Goal: Book appointment/travel/reservation

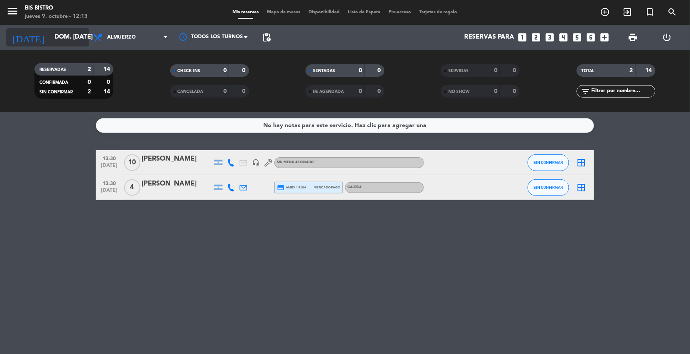
click at [71, 38] on input "dom. [DATE]" at bounding box center [91, 37] width 83 height 16
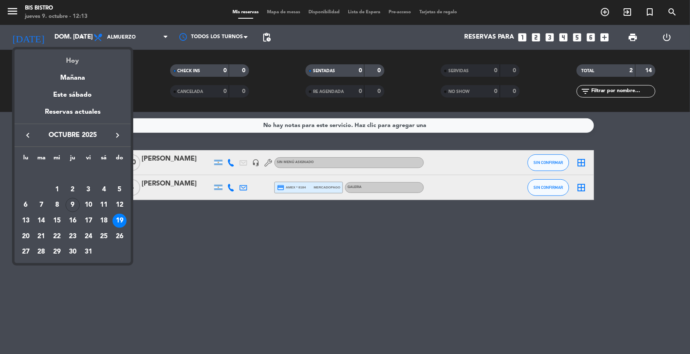
click at [75, 64] on div "Hoy" at bounding box center [73, 57] width 116 height 17
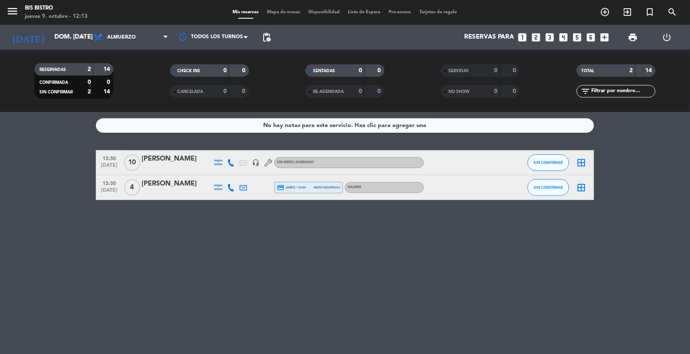
type input "[DEMOGRAPHIC_DATA] [DATE]"
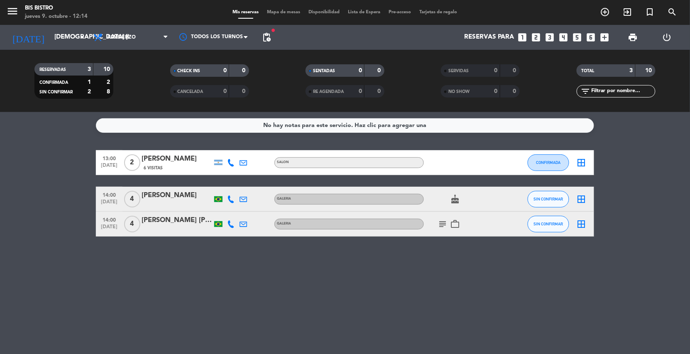
click at [443, 221] on icon "subject" at bounding box center [443, 224] width 10 height 10
click at [444, 292] on div "No hay notas para este servicio. Haz clic para agregar una 13:00 [DATE] 2 [PERS…" at bounding box center [345, 233] width 690 height 242
click at [129, 39] on span "Almuerzo" at bounding box center [121, 37] width 29 height 6
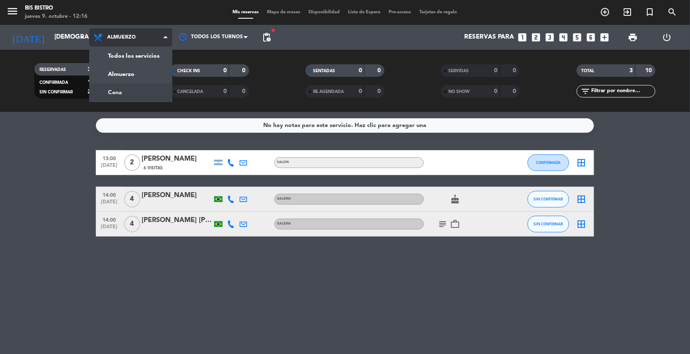
click at [132, 90] on div "menu Bis Bistro jueves 9. octubre - 12:16 Mis reservas Mapa de mesas Disponibil…" at bounding box center [345, 56] width 690 height 112
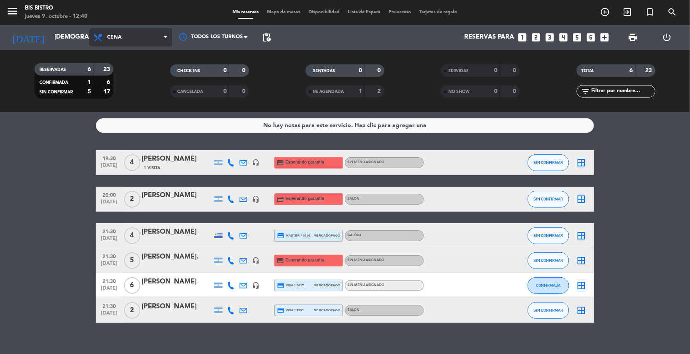
click at [104, 41] on icon at bounding box center [99, 37] width 12 height 10
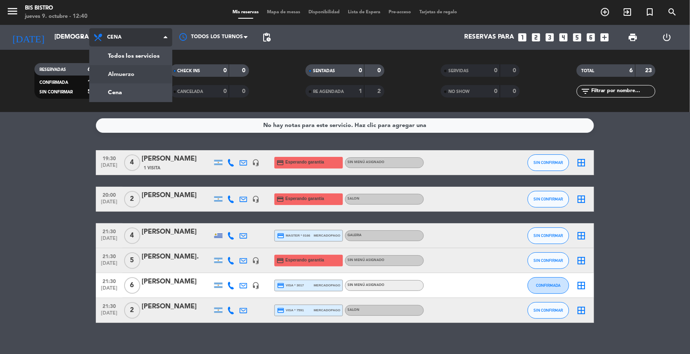
click at [117, 73] on div "menu Bis Bistro jueves 9. octubre - 12:40 Mis reservas Mapa de mesas Disponibil…" at bounding box center [345, 56] width 690 height 112
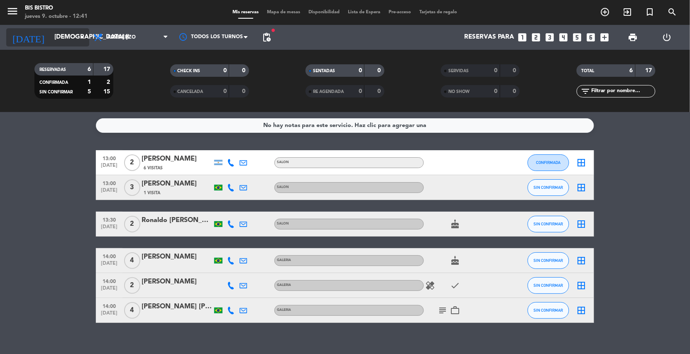
click at [56, 43] on input "[DEMOGRAPHIC_DATA] [DATE]" at bounding box center [91, 37] width 83 height 16
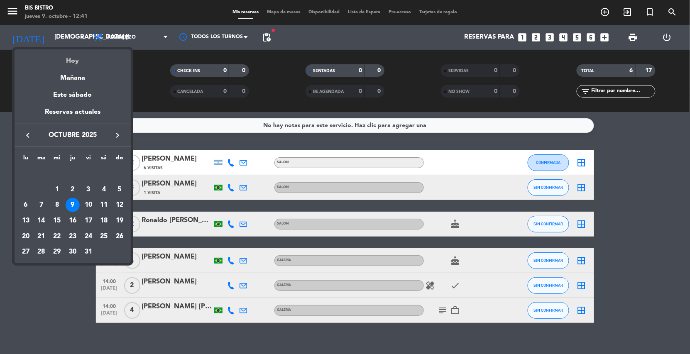
click at [68, 59] on div "Hoy" at bounding box center [73, 57] width 116 height 17
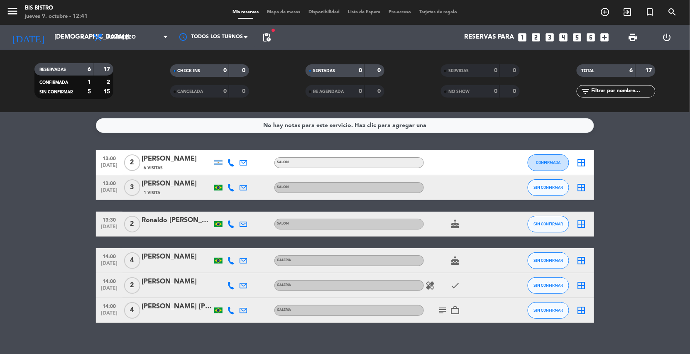
click at [431, 286] on icon "healing" at bounding box center [430, 286] width 10 height 10
click at [451, 285] on icon "check" at bounding box center [455, 286] width 10 height 10
click at [262, 36] on span "pending_actions" at bounding box center [267, 37] width 10 height 10
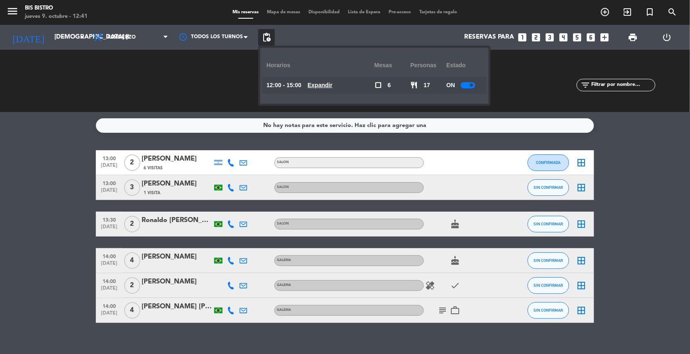
click at [469, 83] on div at bounding box center [468, 85] width 15 height 6
click at [193, 107] on div "RESERVADAS 6 17 CONFIRMADA 1 2 SIN CONFIRMAR 5 15 CHECK INS 0 0 CANCELADA 0 0 S…" at bounding box center [345, 81] width 690 height 62
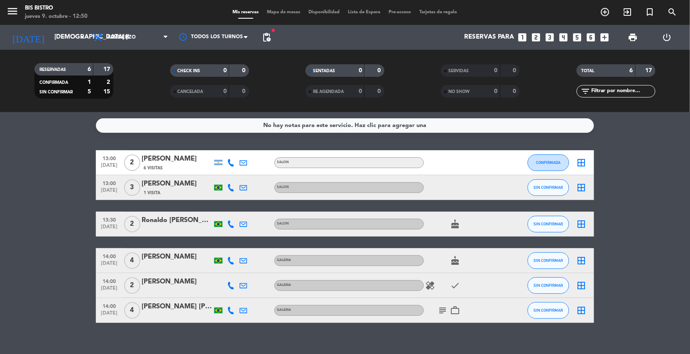
click at [578, 35] on icon "looks_5" at bounding box center [577, 37] width 11 height 11
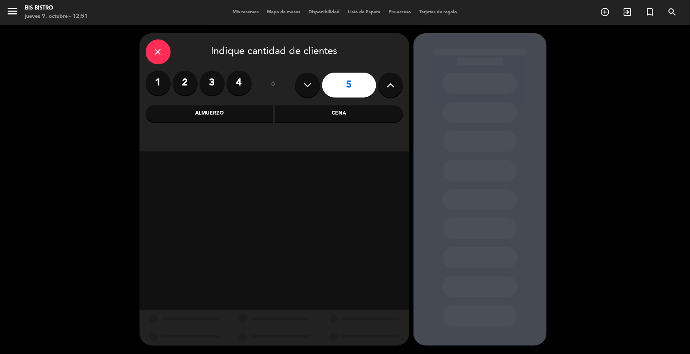
click at [289, 116] on div "Cena" at bounding box center [339, 113] width 128 height 17
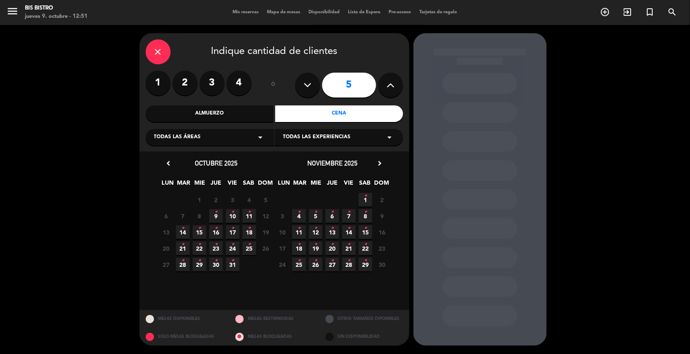
click at [231, 211] on icon "•" at bounding box center [232, 211] width 3 height 13
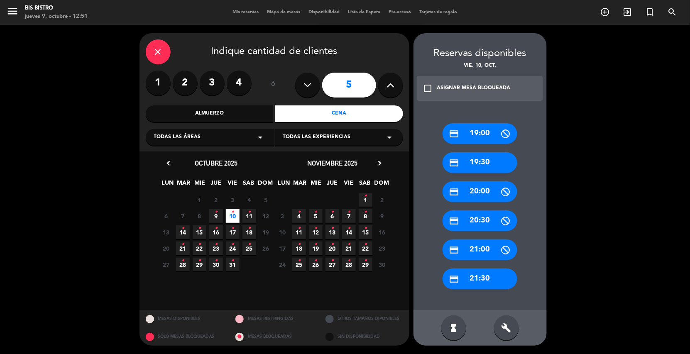
click at [473, 274] on div "credit_card 21:30" at bounding box center [480, 279] width 75 height 21
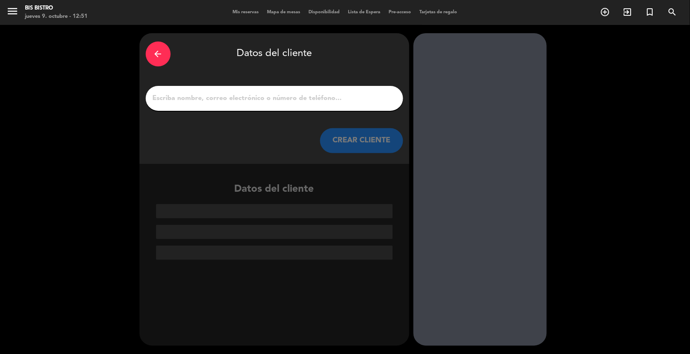
click at [269, 102] on input "1" at bounding box center [274, 99] width 245 height 12
paste input "[PERSON_NAME]."
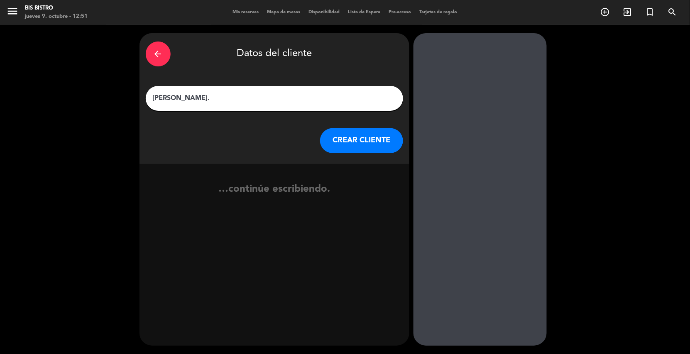
type input "[PERSON_NAME]."
click at [380, 142] on button "CREAR CLIENTE" at bounding box center [361, 140] width 83 height 25
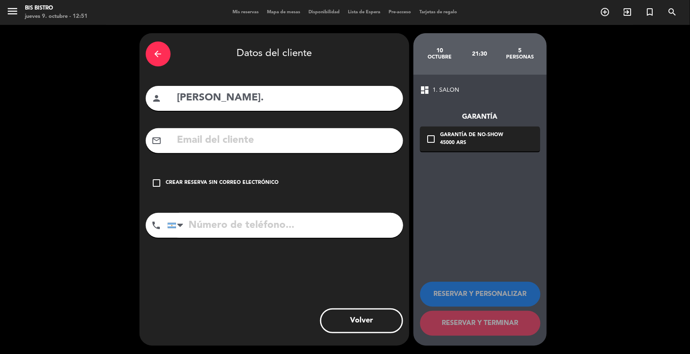
click at [245, 142] on input "text" at bounding box center [286, 140] width 220 height 17
paste input "[EMAIL_ADDRESS][DOMAIN_NAME]"
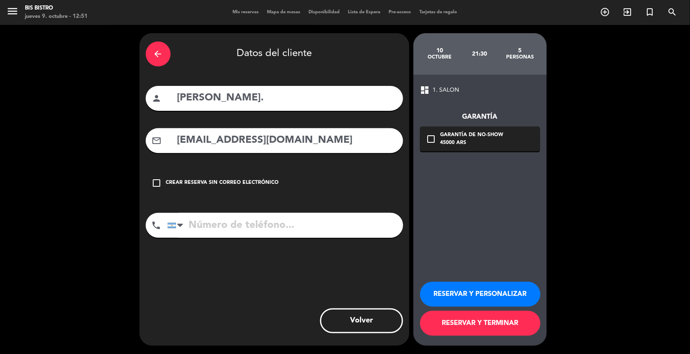
type input "[EMAIL_ADDRESS][DOMAIN_NAME]"
click at [193, 223] on input "tel" at bounding box center [285, 225] width 236 height 25
type input "1132846342"
click at [432, 137] on icon "check_box_outline_blank" at bounding box center [431, 139] width 10 height 10
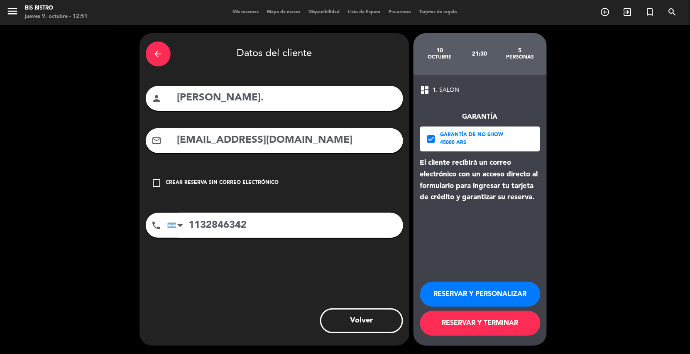
click at [453, 320] on button "RESERVAR Y TERMINAR" at bounding box center [480, 323] width 120 height 25
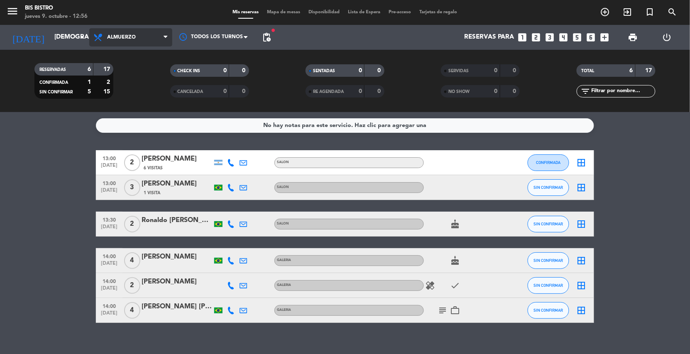
click at [117, 32] on span "Almuerzo" at bounding box center [130, 37] width 83 height 18
click at [112, 92] on div "menu Bis Bistro jueves 9. octubre - 12:56 Mis reservas Mapa de mesas Disponibil…" at bounding box center [345, 56] width 690 height 112
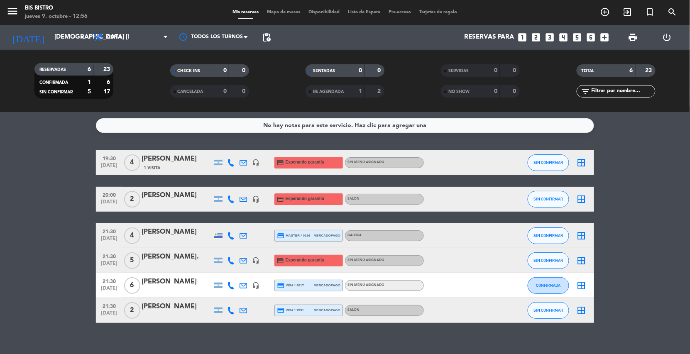
click at [32, 188] on bookings-row "19:30 [DATE] 4 [PERSON_NAME] 1 Visita headset_mic credit_card Esperando garantí…" at bounding box center [345, 236] width 690 height 173
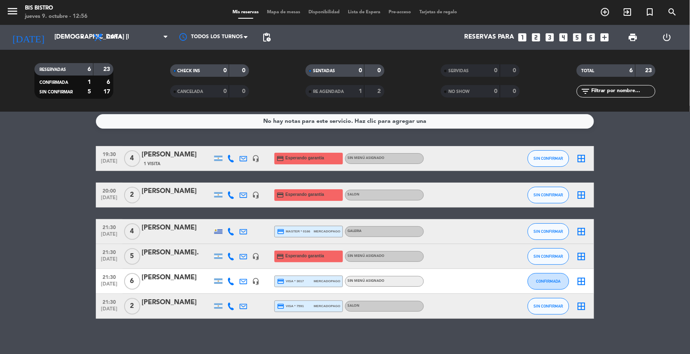
scroll to position [10, 0]
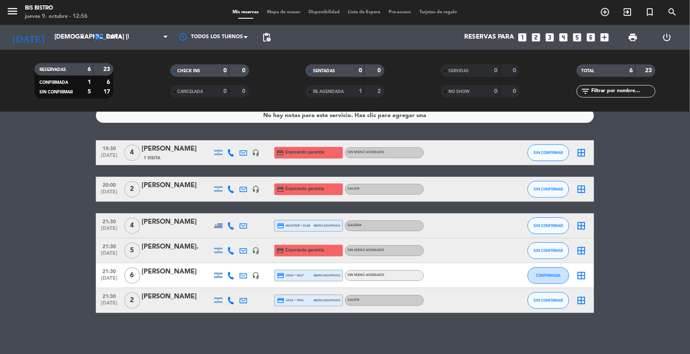
click at [540, 39] on icon "looks_two" at bounding box center [536, 37] width 11 height 11
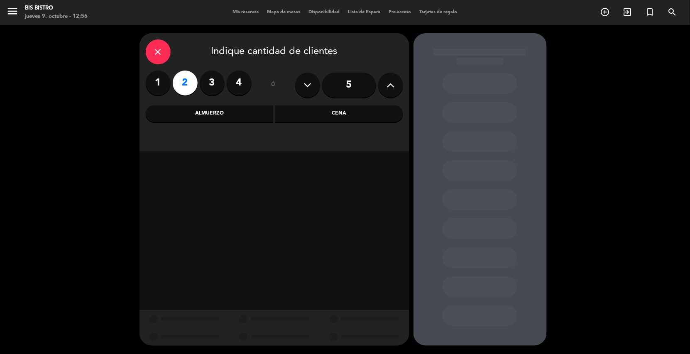
click at [364, 112] on div "Cena" at bounding box center [339, 113] width 128 height 17
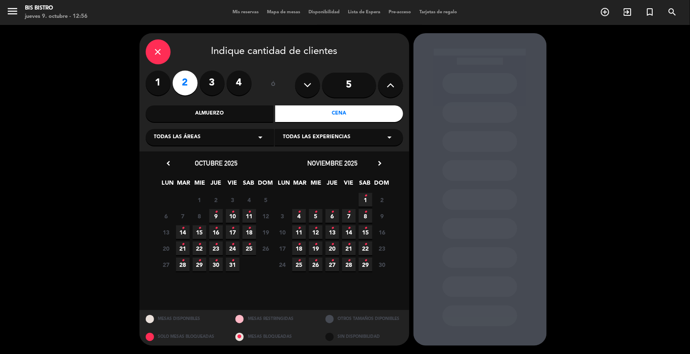
click at [213, 210] on span "9 •" at bounding box center [216, 216] width 14 height 14
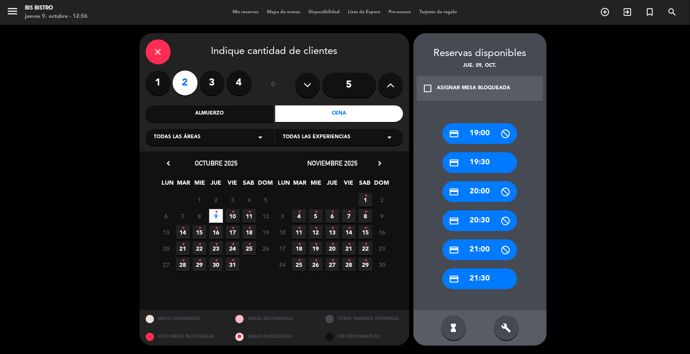
click at [487, 279] on div "credit_card 21:30" at bounding box center [480, 279] width 75 height 21
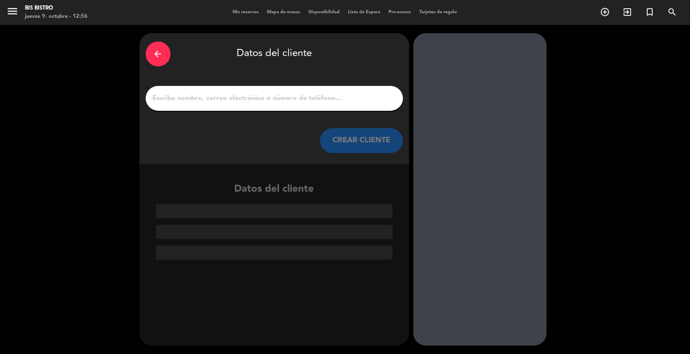
click at [250, 102] on input "1" at bounding box center [274, 99] width 245 height 12
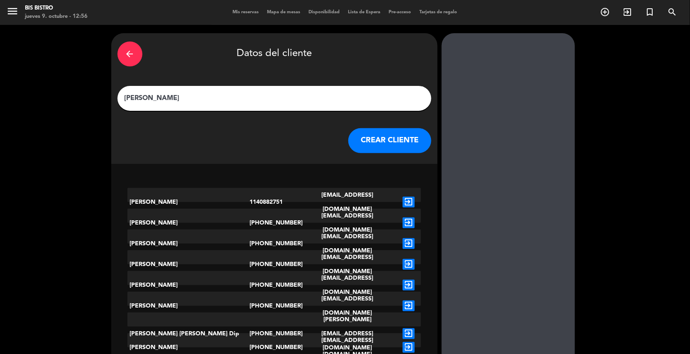
type input "[PERSON_NAME]"
click at [372, 134] on button "CREAR CLIENTE" at bounding box center [389, 140] width 83 height 25
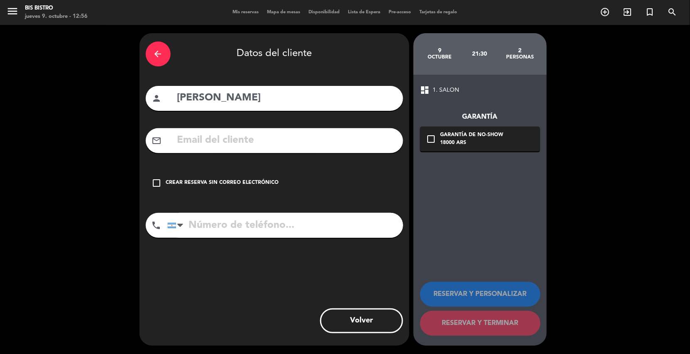
click at [201, 140] on input "text" at bounding box center [286, 140] width 220 height 17
type input "isalagram@g"
click at [229, 229] on input "tel" at bounding box center [285, 225] width 236 height 25
type input "1168983000"
click at [250, 140] on input "isalagram@g" at bounding box center [286, 140] width 220 height 17
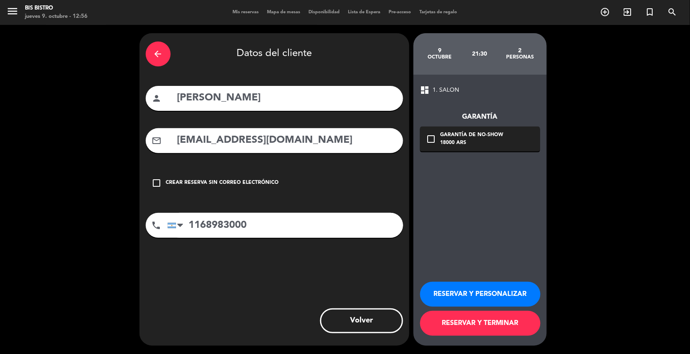
type input "[EMAIL_ADDRESS][DOMAIN_NAME]"
click at [433, 139] on icon "check_box_outline_blank" at bounding box center [431, 139] width 10 height 10
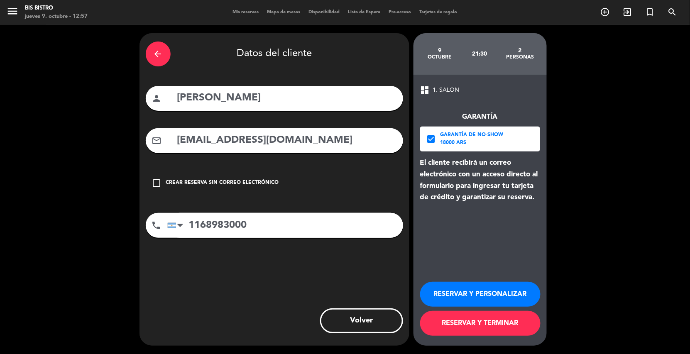
click at [502, 323] on button "RESERVAR Y TERMINAR" at bounding box center [480, 323] width 120 height 25
